Goal: Task Accomplishment & Management: Use online tool/utility

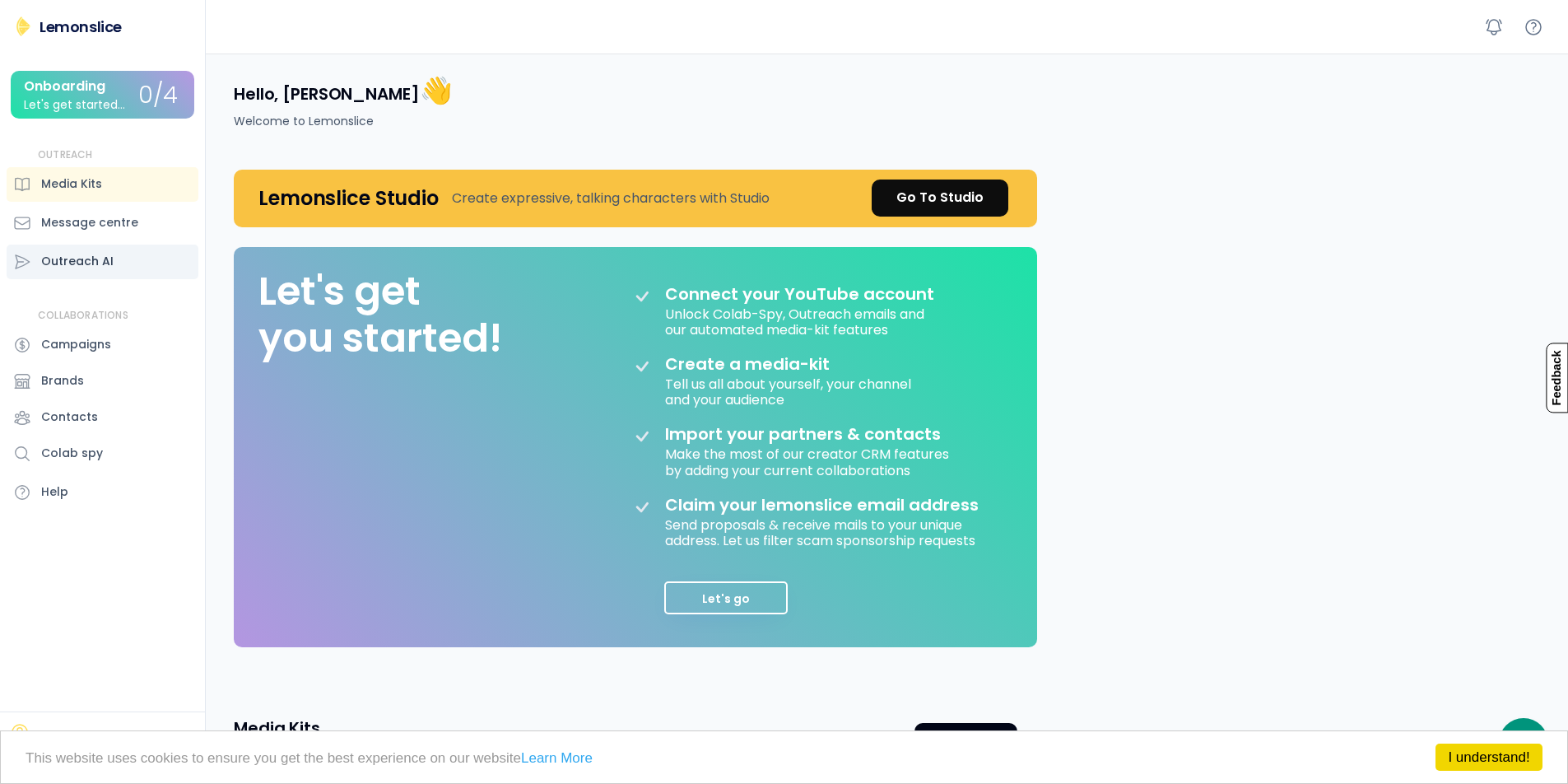
click at [94, 259] on div "Outreach AI" at bounding box center [77, 261] width 72 height 17
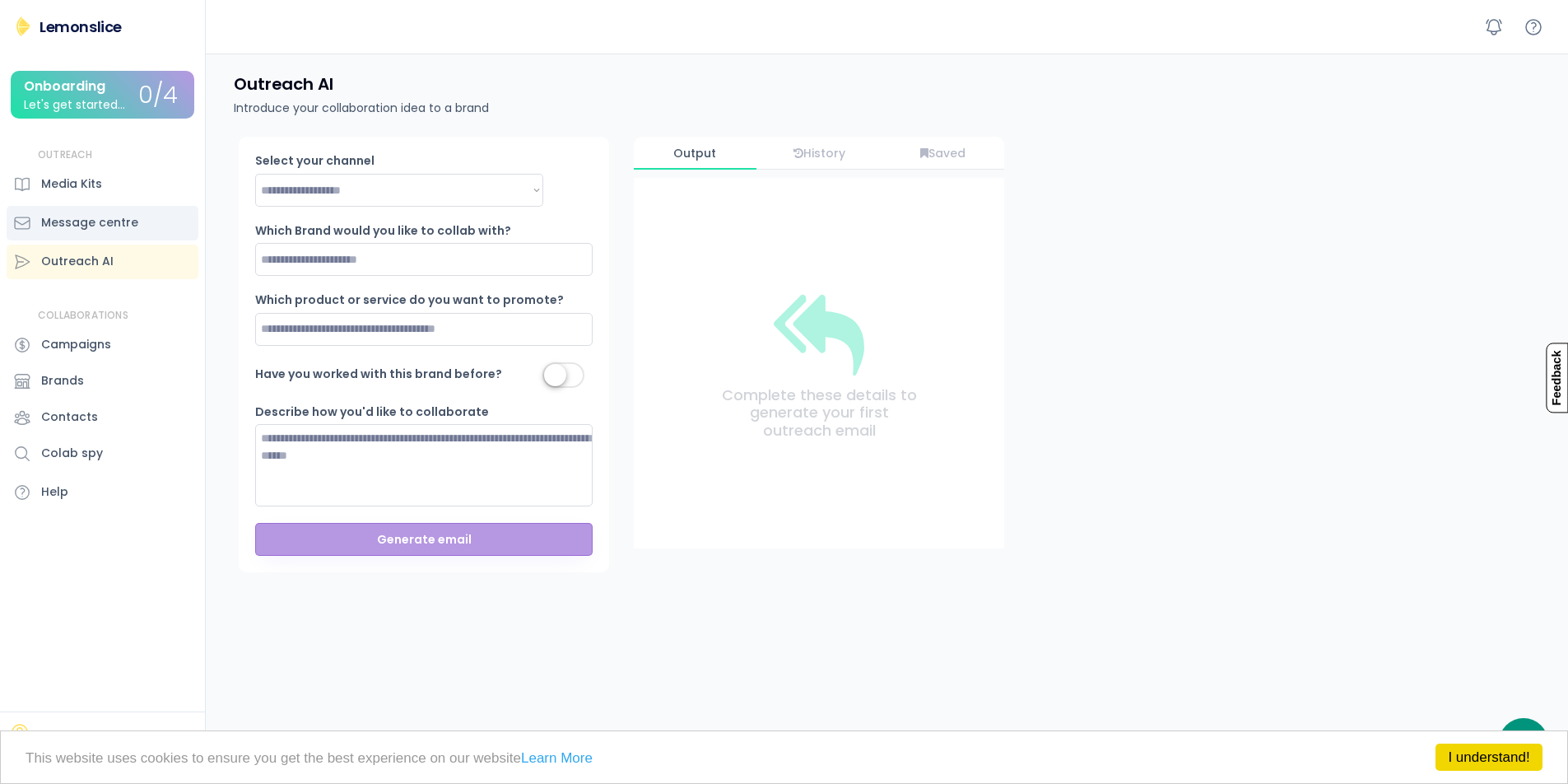
click at [94, 221] on div "Message centre" at bounding box center [89, 222] width 97 height 17
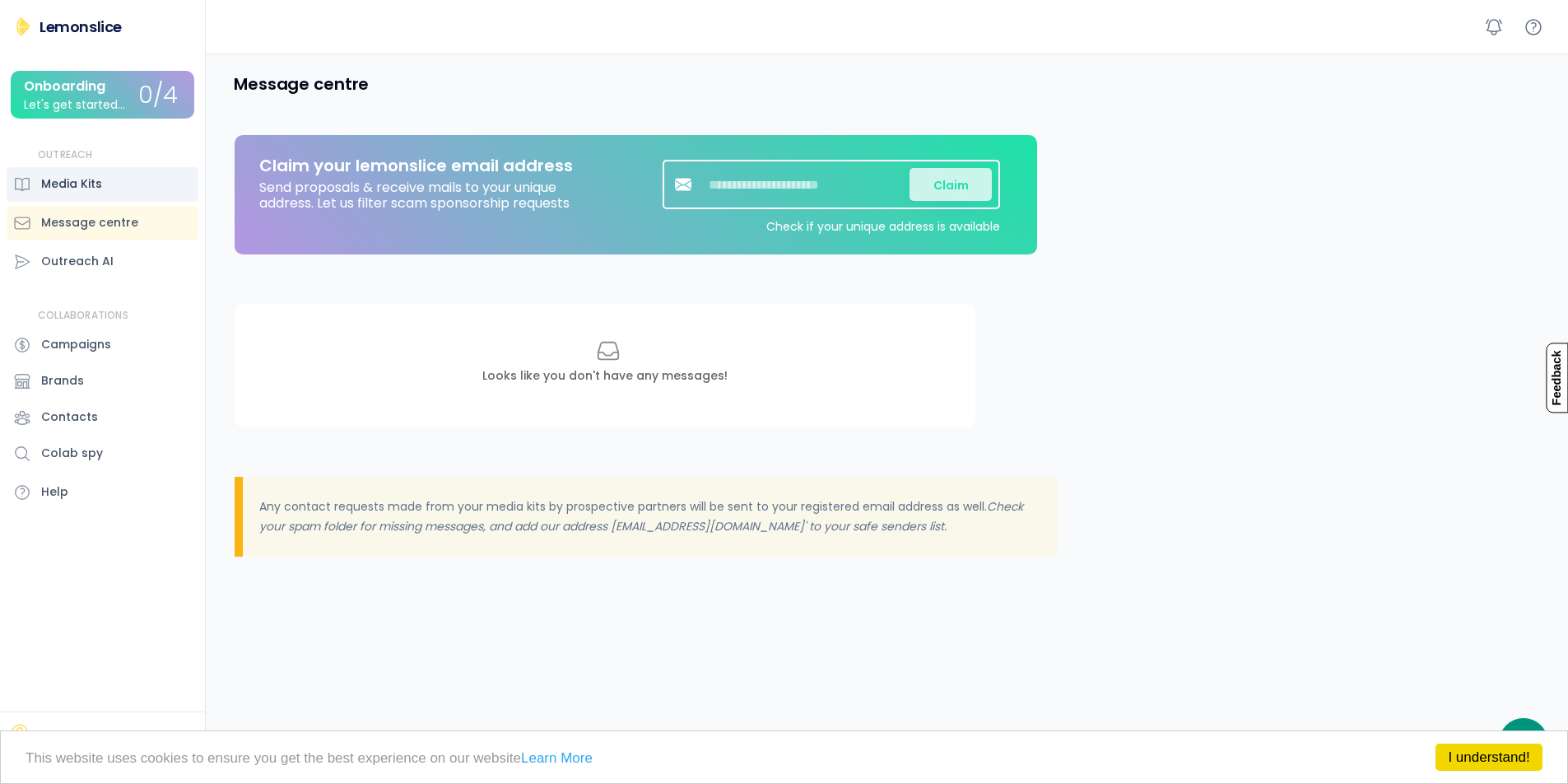
click at [83, 183] on div "Media Kits" at bounding box center [71, 183] width 61 height 17
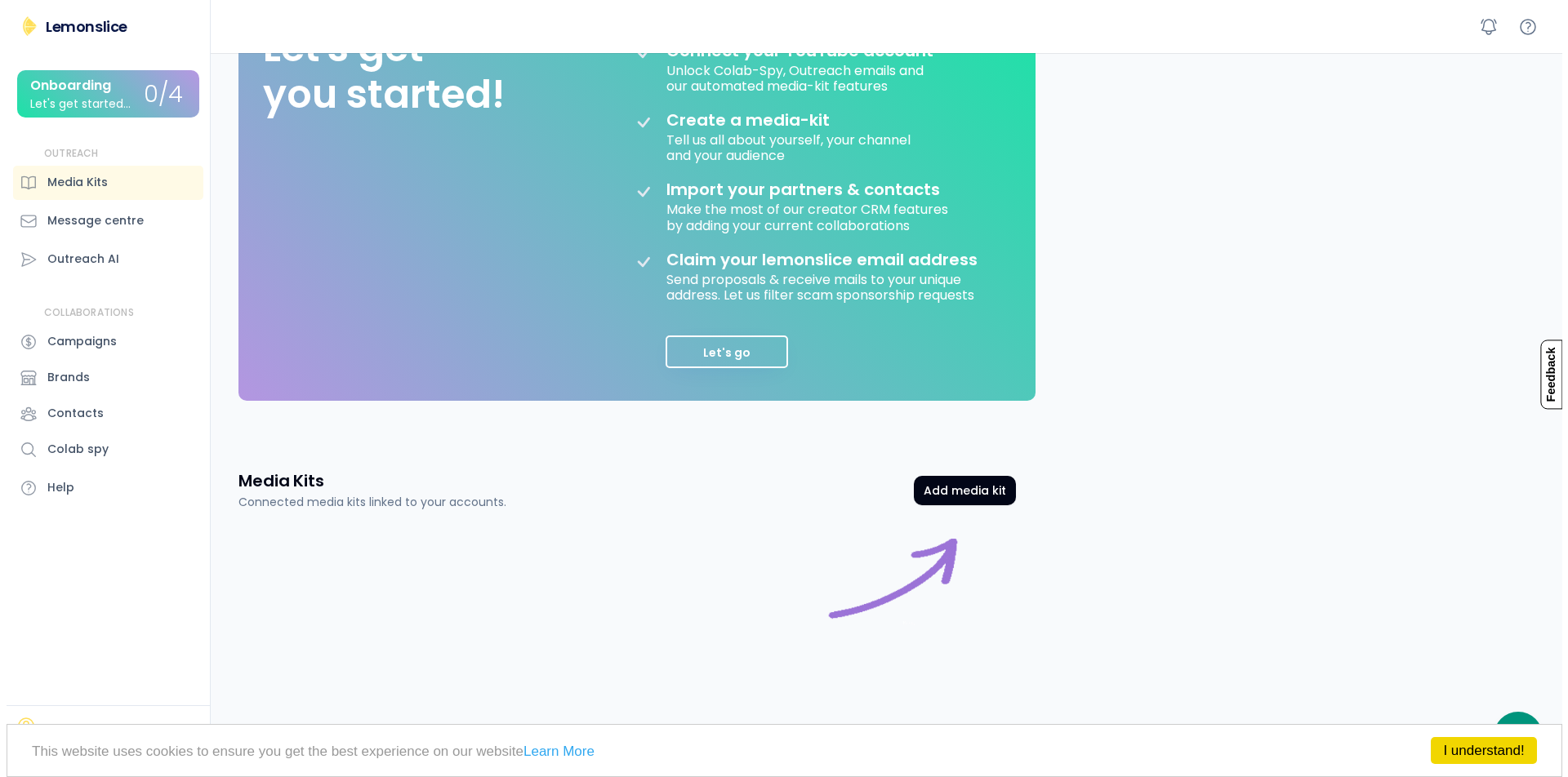
scroll to position [256, 0]
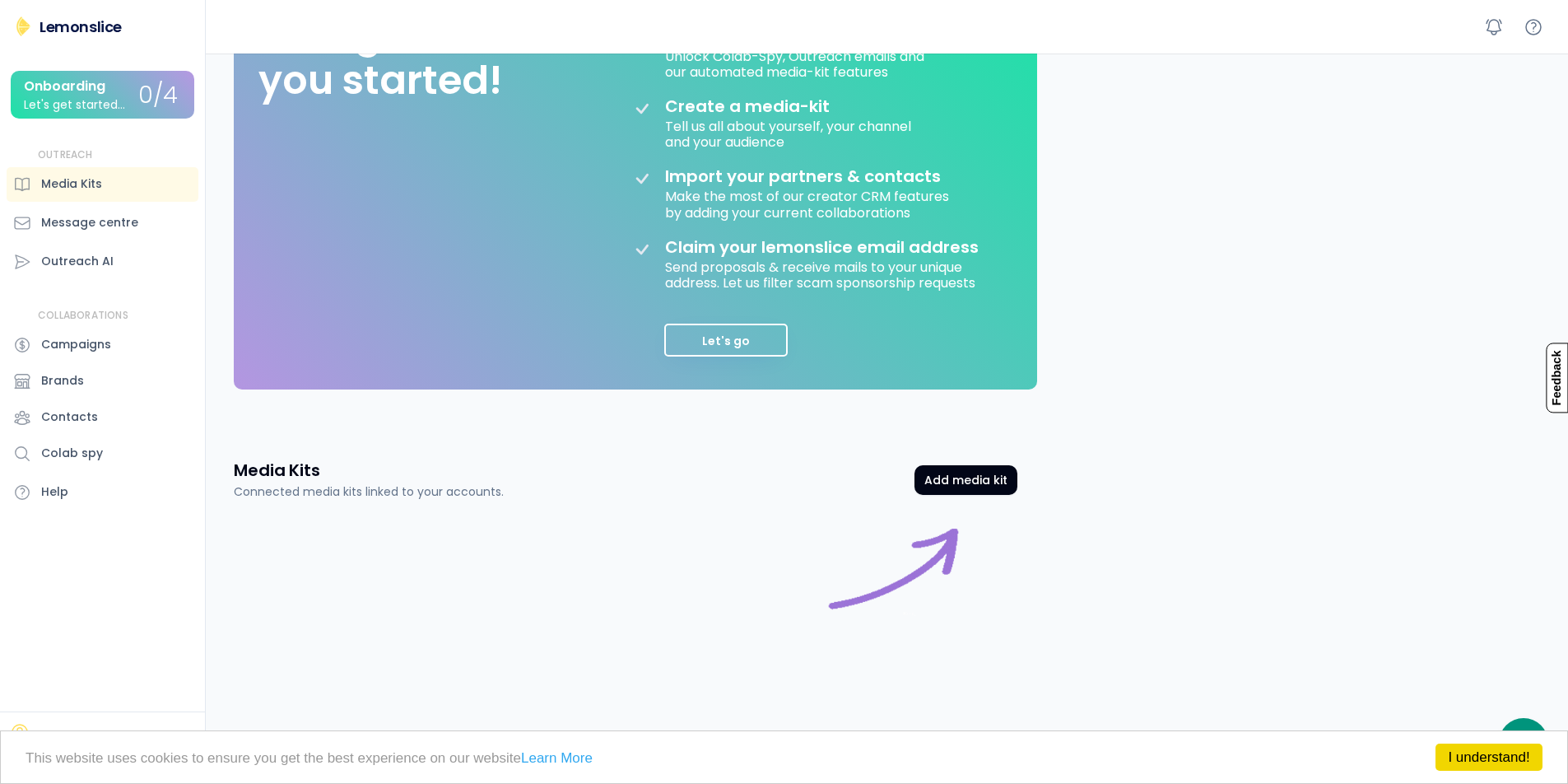
click at [975, 454] on div "Media Kits Connected media kits linked to your accounts. Add media kit Media Ki…" at bounding box center [626, 612] width 823 height 345
click at [979, 474] on button "Add media kit" at bounding box center [966, 480] width 103 height 29
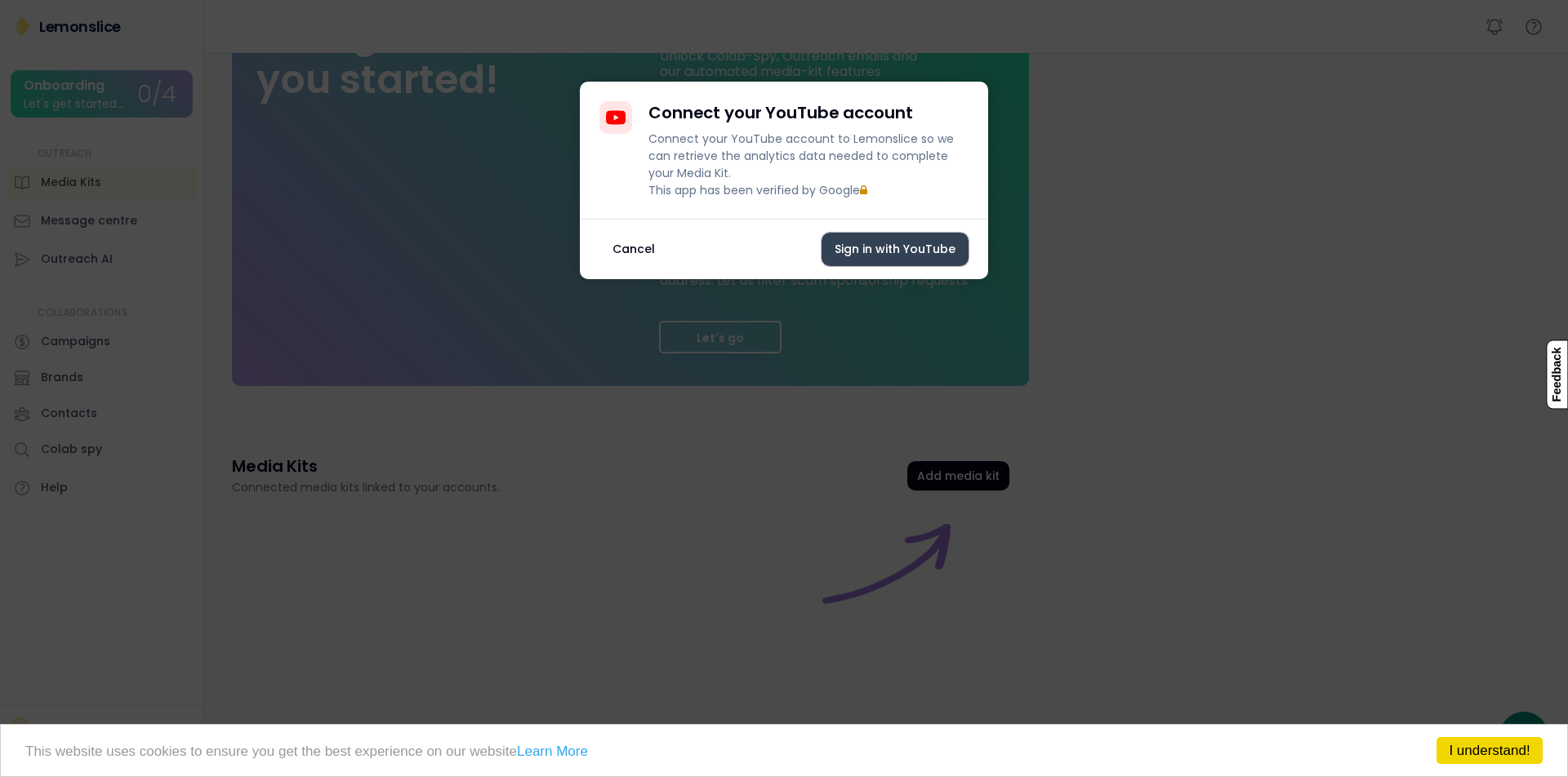
click at [873, 266] on button "Sign in with YouTube" at bounding box center [895, 250] width 147 height 34
